Goal: Task Accomplishment & Management: Complete application form

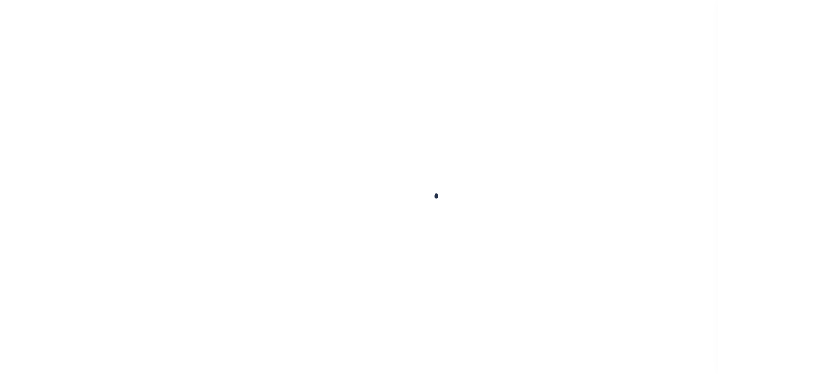
scroll to position [145, 0]
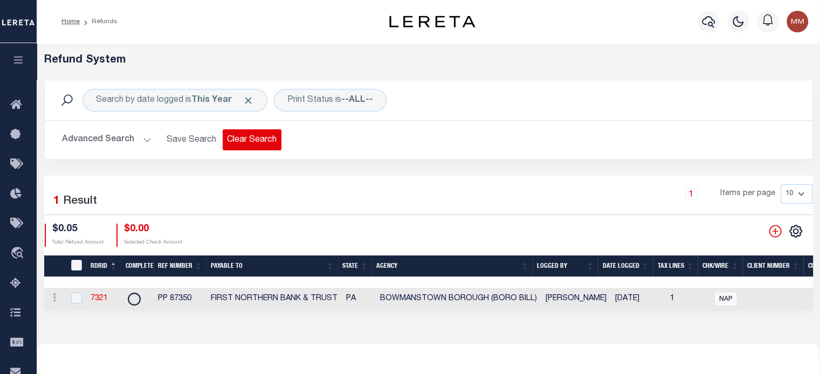
click at [250, 143] on button "Clear Search" at bounding box center [252, 139] width 59 height 21
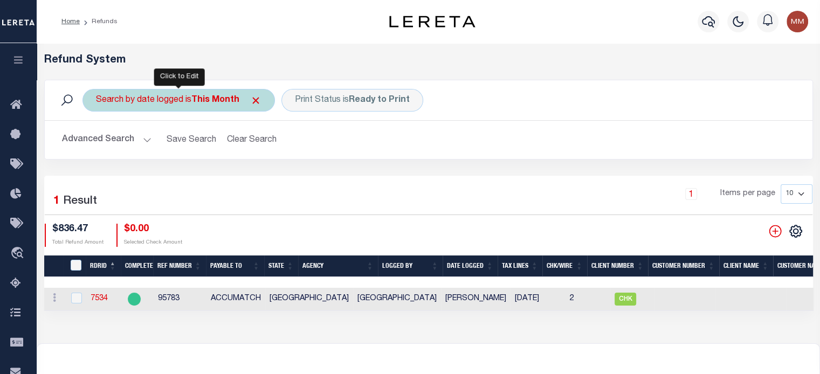
click at [170, 104] on div "Search by date logged is This Month" at bounding box center [179, 100] width 193 height 23
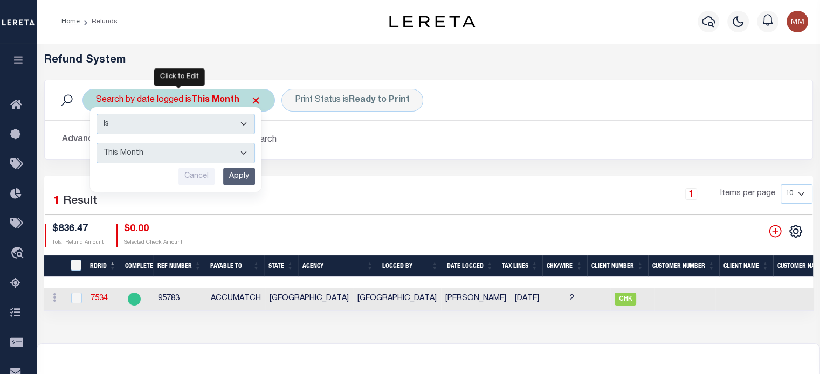
drag, startPoint x: 165, startPoint y: 161, endPoint x: 153, endPoint y: 156, distance: 12.8
click at [164, 161] on select "This Month Last Month Last Three Months This Year Last Year" at bounding box center [176, 153] width 159 height 20
click at [97, 143] on select "This Month Last Month Last Three Months This Year Last Year" at bounding box center [176, 153] width 159 height 20
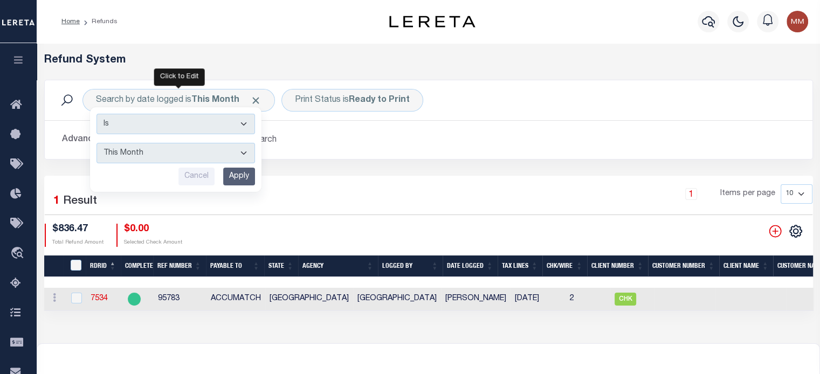
click at [249, 169] on input "Apply" at bounding box center [239, 177] width 32 height 18
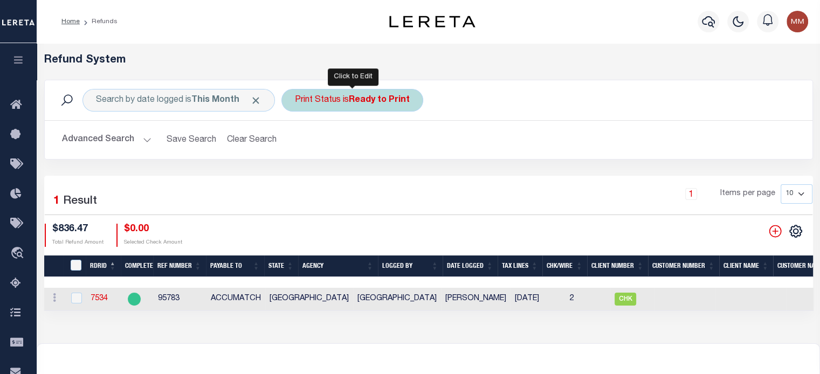
click at [341, 108] on div "Print Status is Ready to Print" at bounding box center [353, 100] width 142 height 23
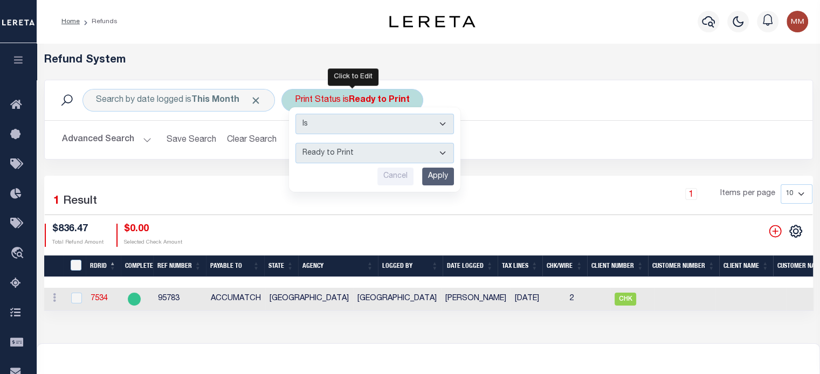
click at [338, 151] on select "--ALL-- Ready to Write Ready to Print Printed" at bounding box center [375, 153] width 159 height 20
select select "All"
click at [296, 143] on select "--ALL-- Ready to Write Ready to Print Printed" at bounding box center [375, 153] width 159 height 20
click at [433, 177] on input "Apply" at bounding box center [438, 177] width 32 height 18
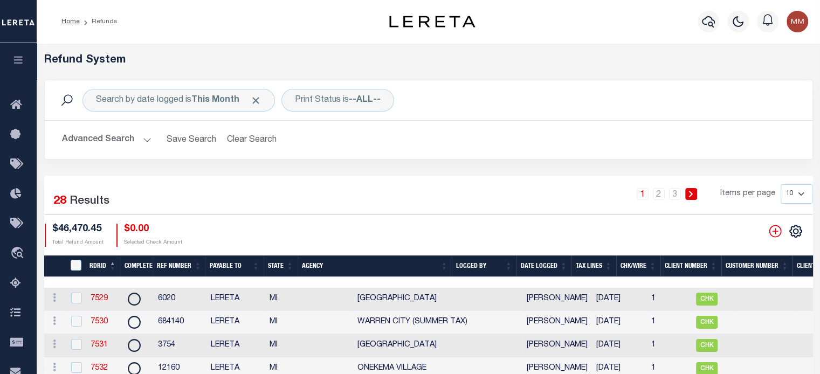
click at [550, 267] on th "Date Logged" at bounding box center [544, 267] width 55 height 22
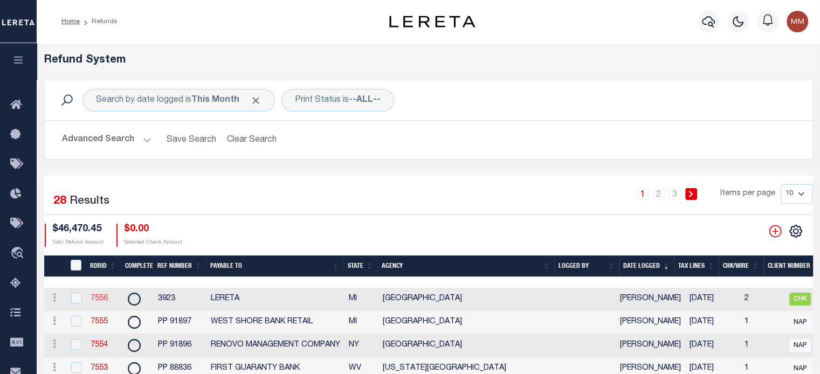
click at [104, 299] on link "7556" at bounding box center [99, 299] width 17 height 8
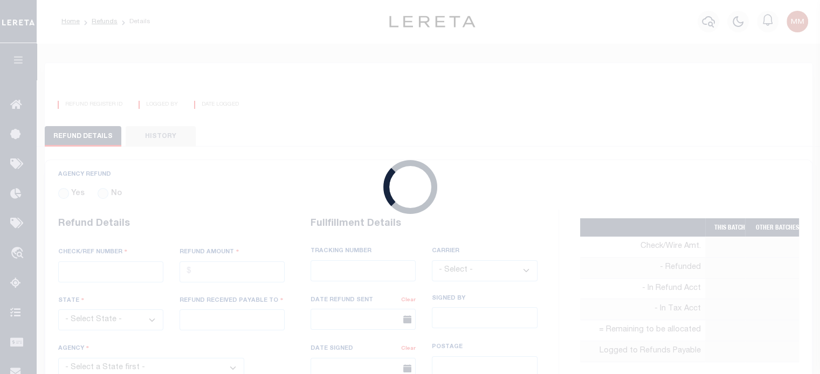
radio input "true"
type input "3923"
type input "$2,134.49"
select select "MI"
type input "LERETA"
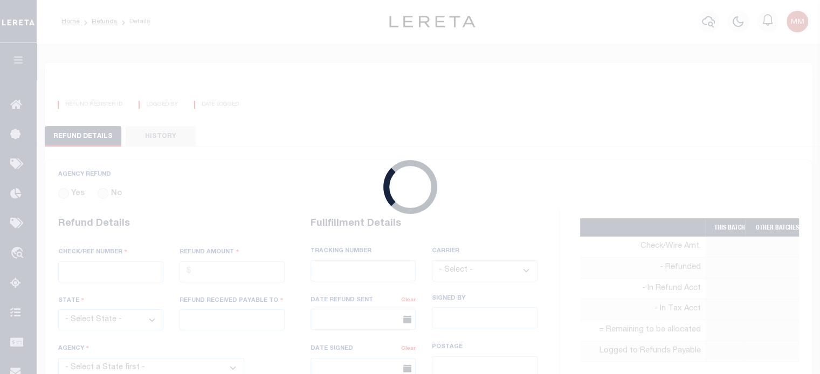
select select
select select "COL"
select select "OVP"
type textarea "ENDORSING CK TO LENDER"
type input "[PERSON_NAME]"
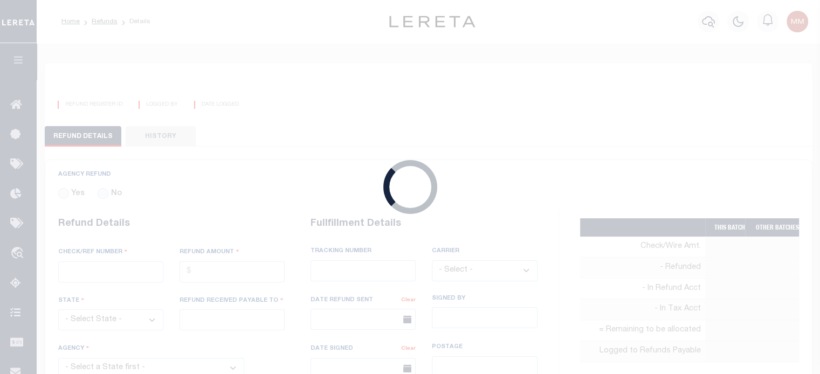
type input "[DATE]"
select select "2612741015"
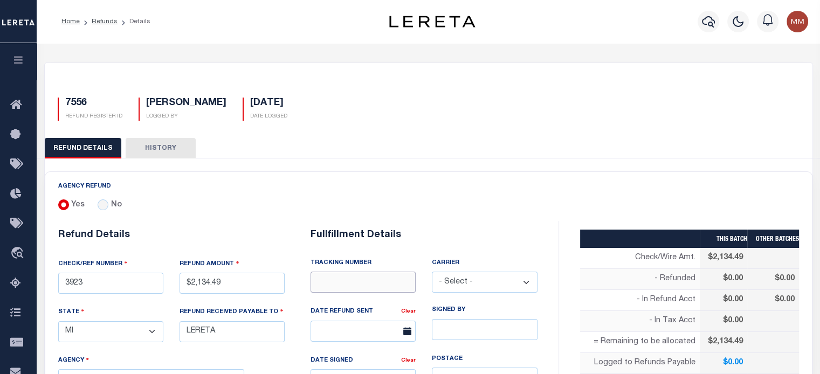
drag, startPoint x: 359, startPoint y: 287, endPoint x: 348, endPoint y: 277, distance: 14.9
click at [359, 286] on input "text" at bounding box center [363, 282] width 105 height 21
type input "8850 0118 5926"
click at [490, 285] on select "- Select - Fedex USPS" at bounding box center [484, 282] width 105 height 21
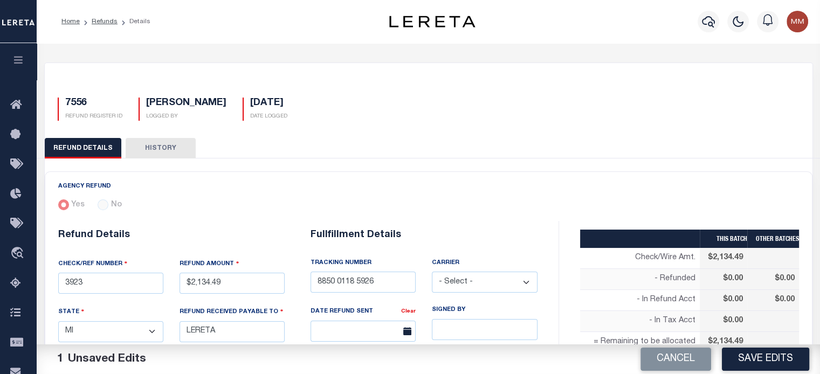
select select "FDX"
click at [432, 272] on select "- Select - Fedex USPS" at bounding box center [484, 282] width 105 height 21
click at [355, 328] on input "text" at bounding box center [363, 331] width 105 height 21
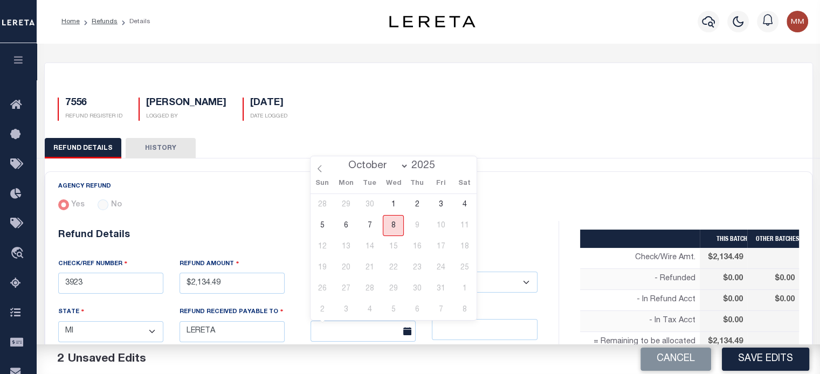
click at [390, 229] on span "8" at bounding box center [393, 225] width 21 height 21
type input "[DATE]"
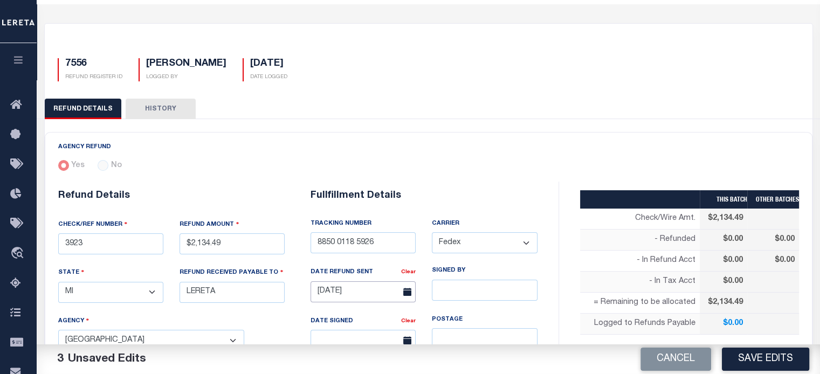
scroll to position [162, 0]
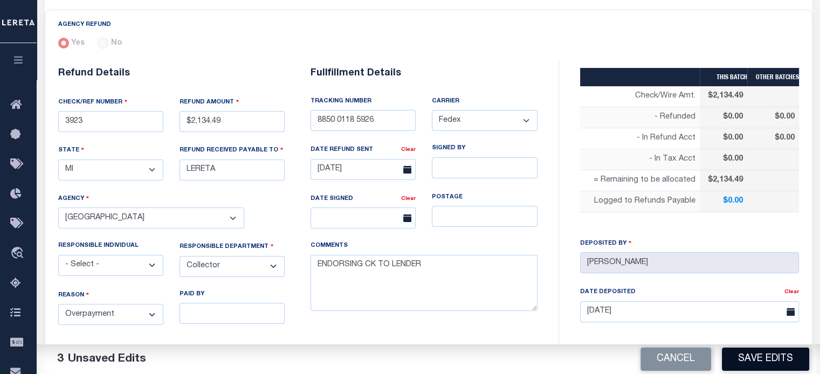
click at [615, 359] on button "Save Edits" at bounding box center [765, 359] width 87 height 23
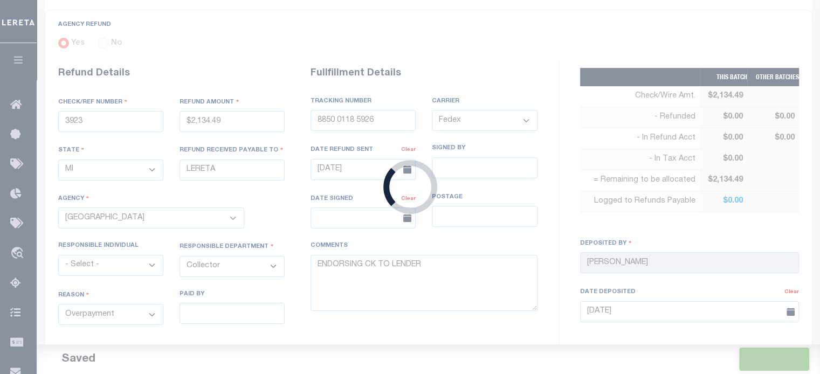
type input "$2,134.49"
